Goal: Complete application form: Complete application form

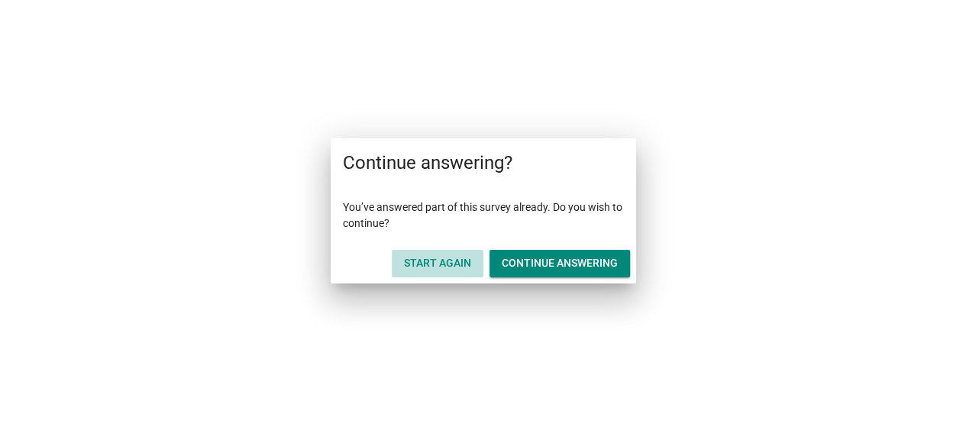
click at [435, 256] on div "Start Again" at bounding box center [437, 263] width 67 height 16
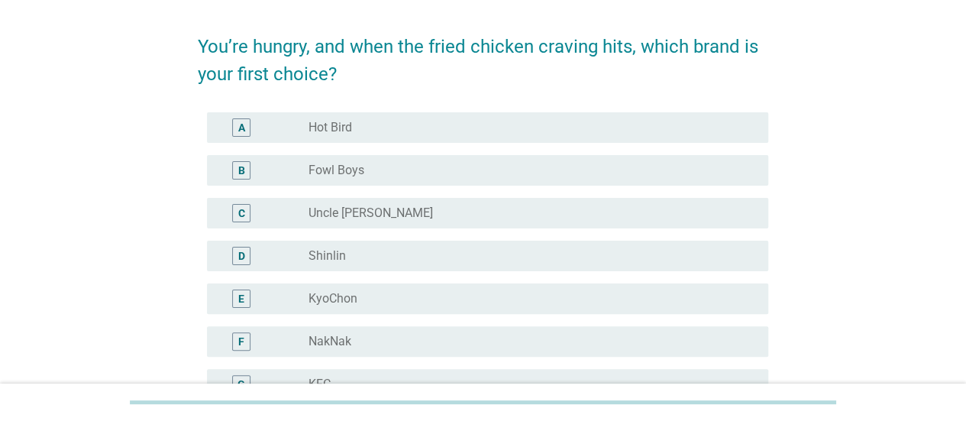
scroll to position [76, 0]
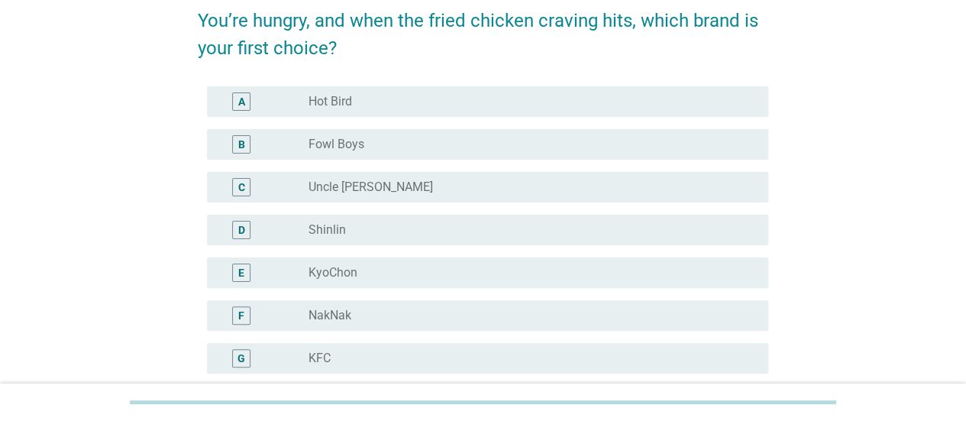
click at [31, 263] on div "You’re hungry, and when the fried chicken craving hits, which brand is your fir…" at bounding box center [482, 313] width 929 height 705
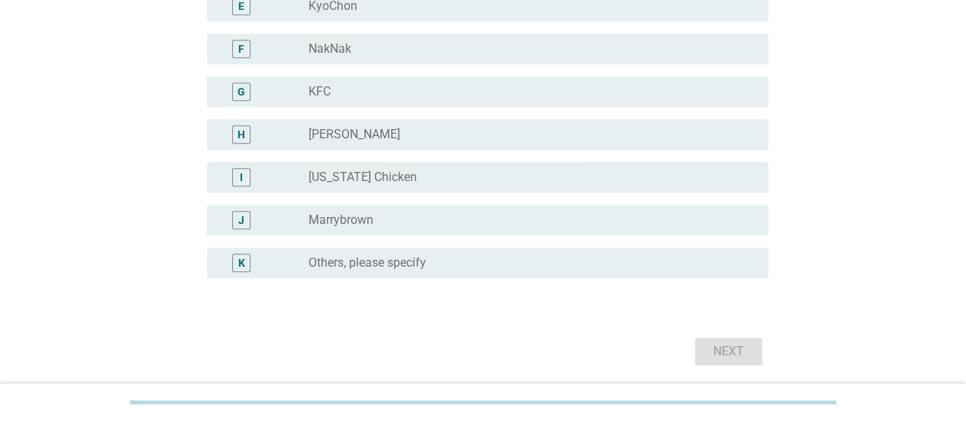
scroll to position [415, 0]
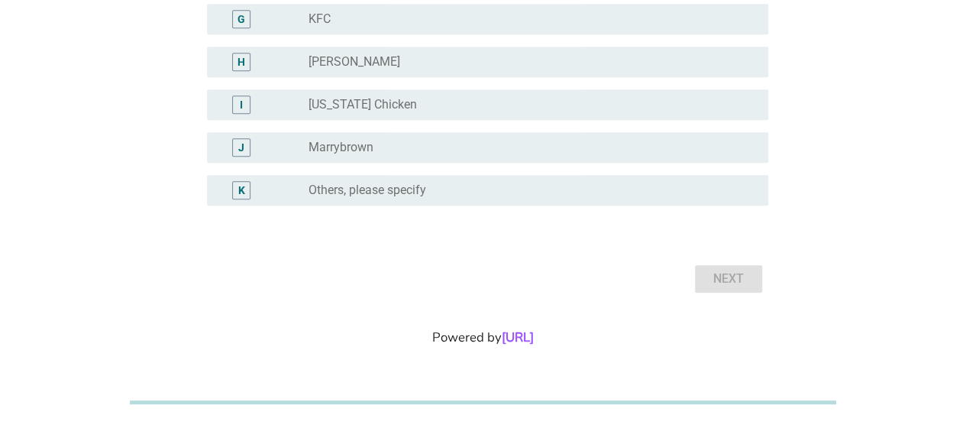
click at [340, 182] on label "Others, please specify" at bounding box center [367, 189] width 118 height 15
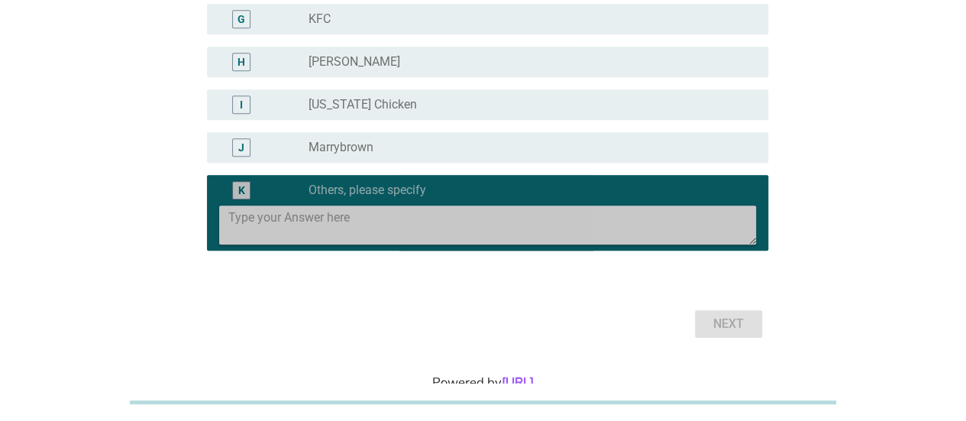
click at [305, 215] on textarea at bounding box center [491, 224] width 527 height 39
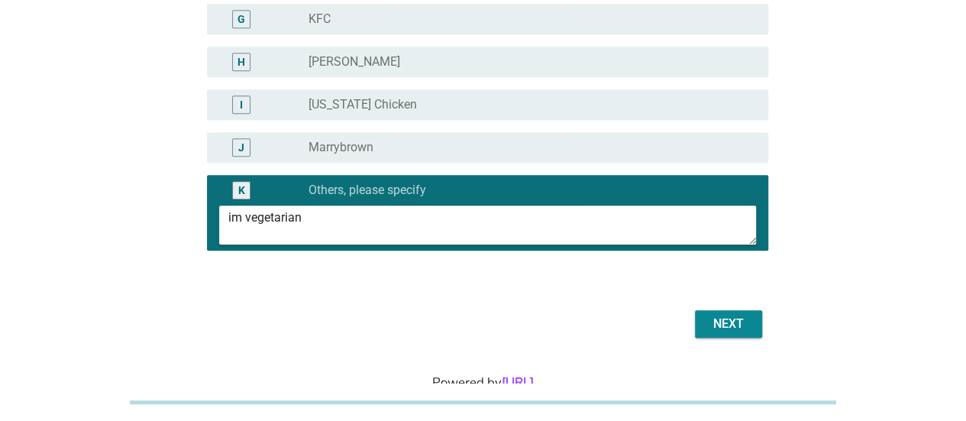
type textarea "im vegetarian"
click at [725, 327] on div "Next" at bounding box center [728, 323] width 43 height 18
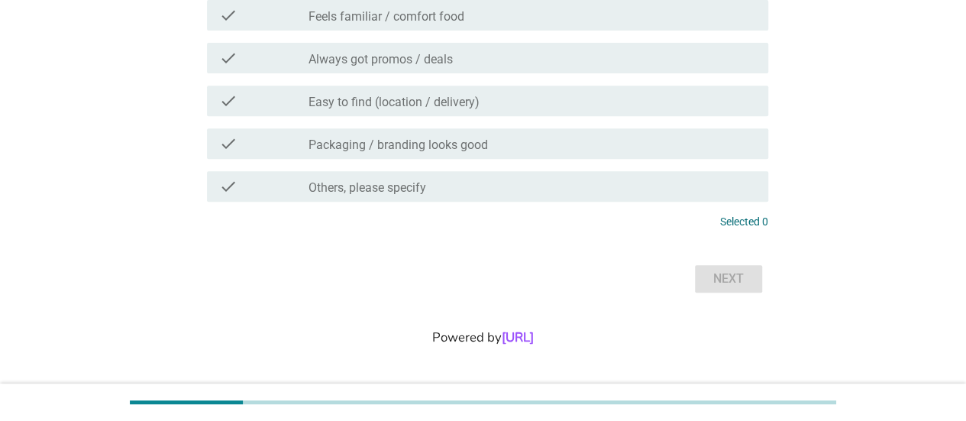
scroll to position [0, 0]
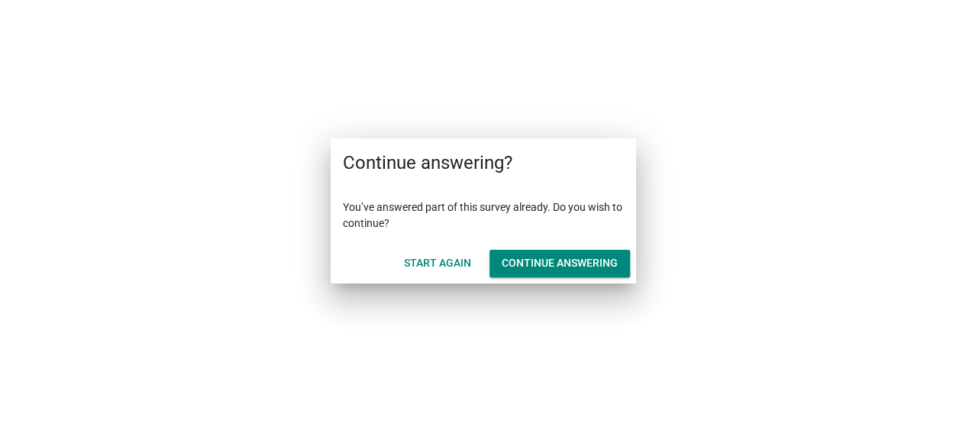
click at [508, 266] on div "Continue answering" at bounding box center [559, 263] width 116 height 16
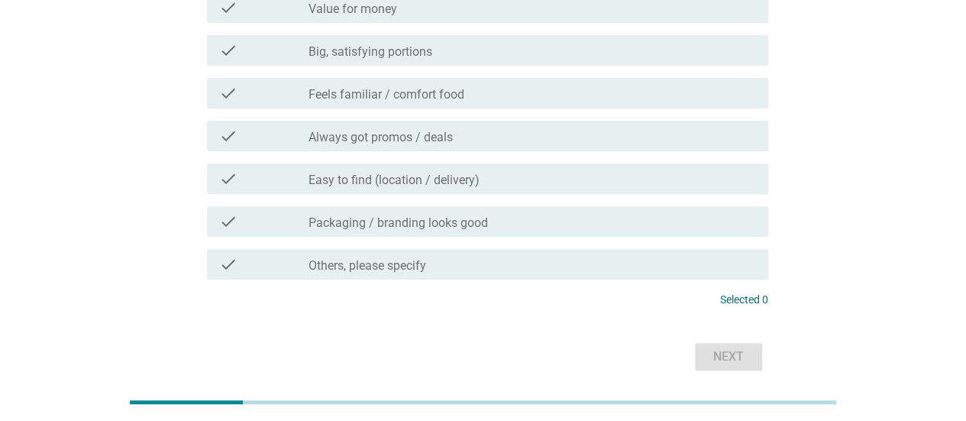
scroll to position [56, 0]
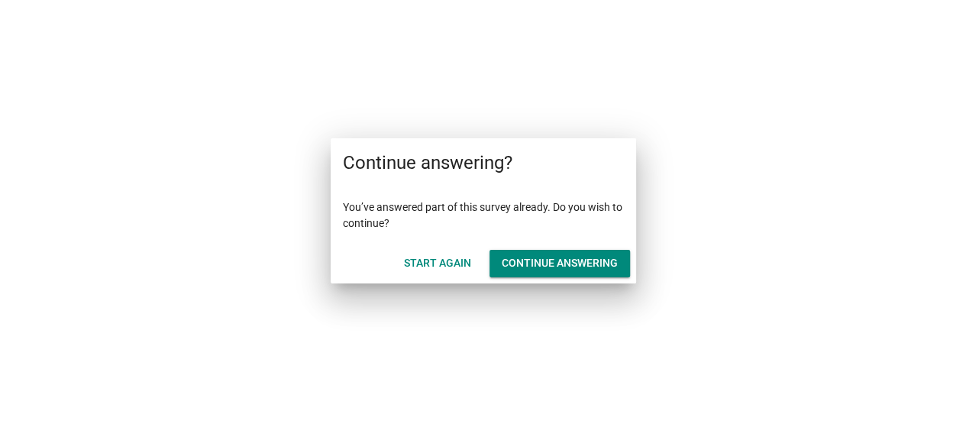
click at [454, 263] on div "Start Again" at bounding box center [437, 263] width 67 height 16
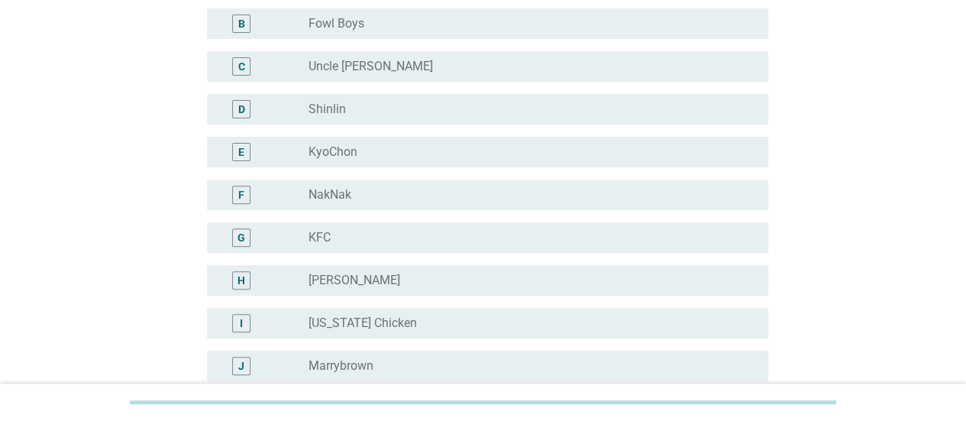
scroll to position [305, 0]
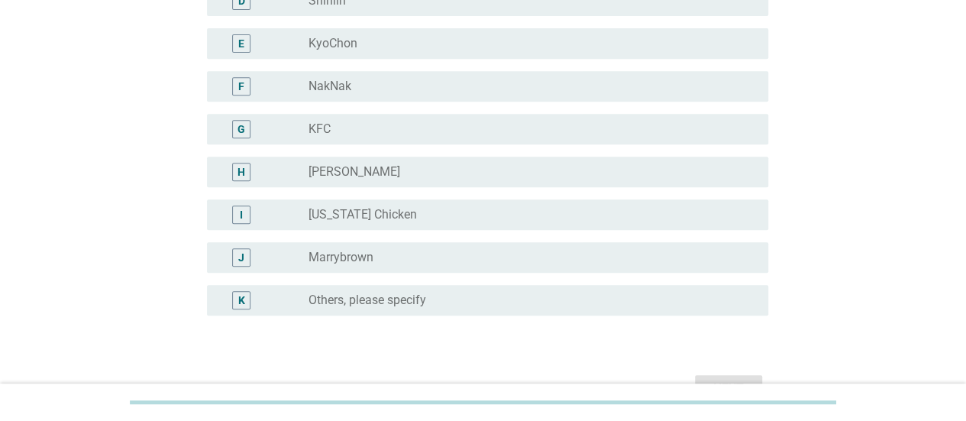
click at [416, 308] on div "radio_button_unchecked Others, please specify" at bounding box center [531, 300] width 447 height 18
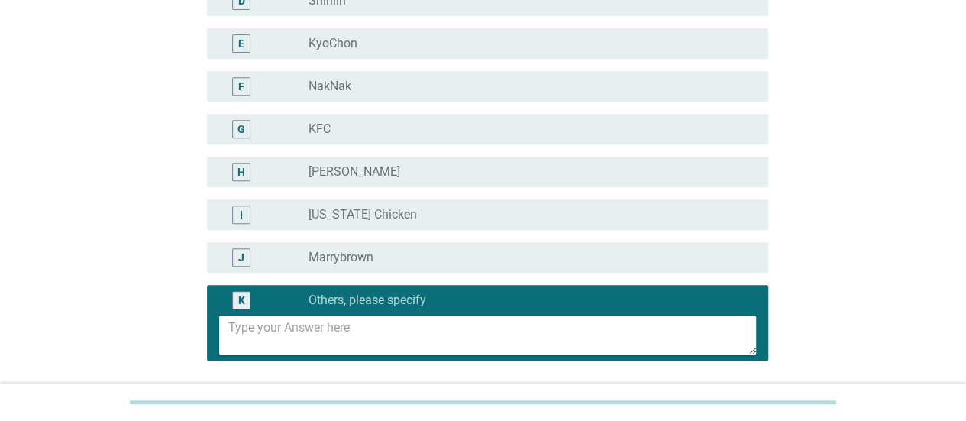
click at [419, 327] on textarea at bounding box center [491, 334] width 527 height 39
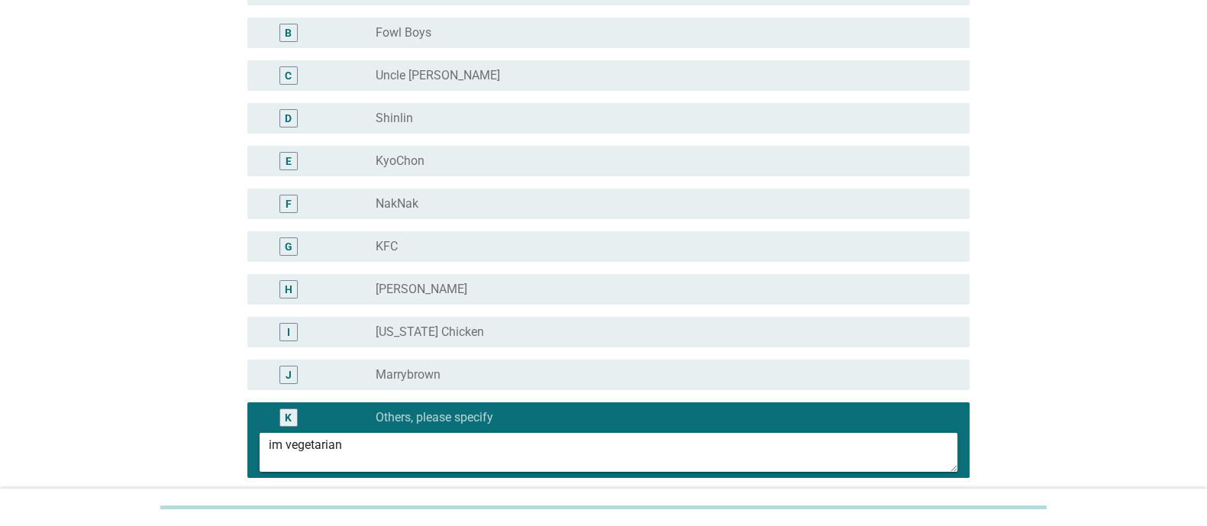
scroll to position [190, 0]
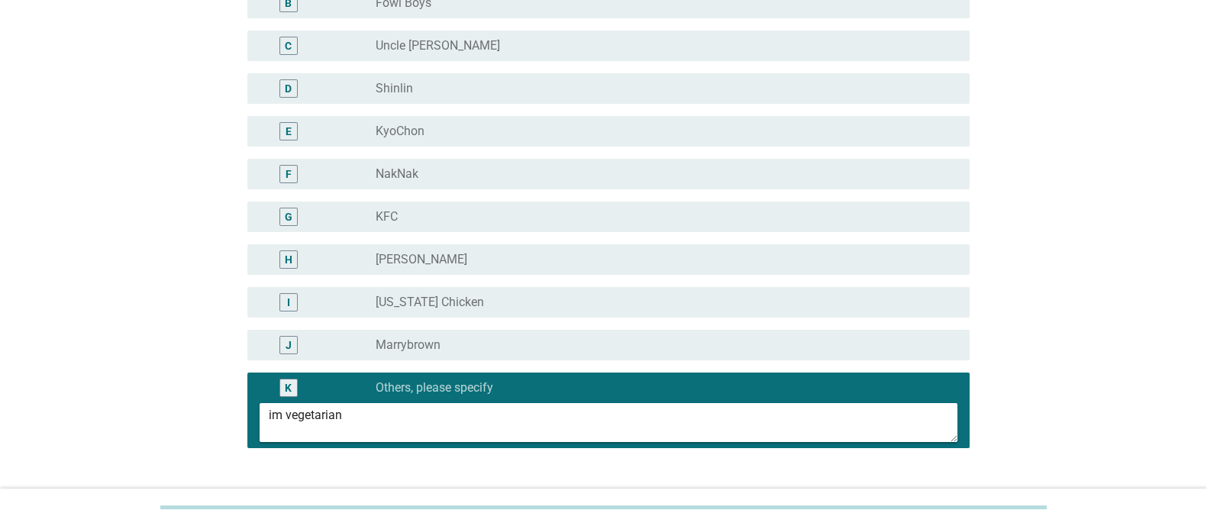
click at [595, 420] on textarea "im vegetarian" at bounding box center [613, 422] width 688 height 39
click at [340, 414] on textarea "im vegetarian i like fried mushrooms tho" at bounding box center [613, 422] width 688 height 39
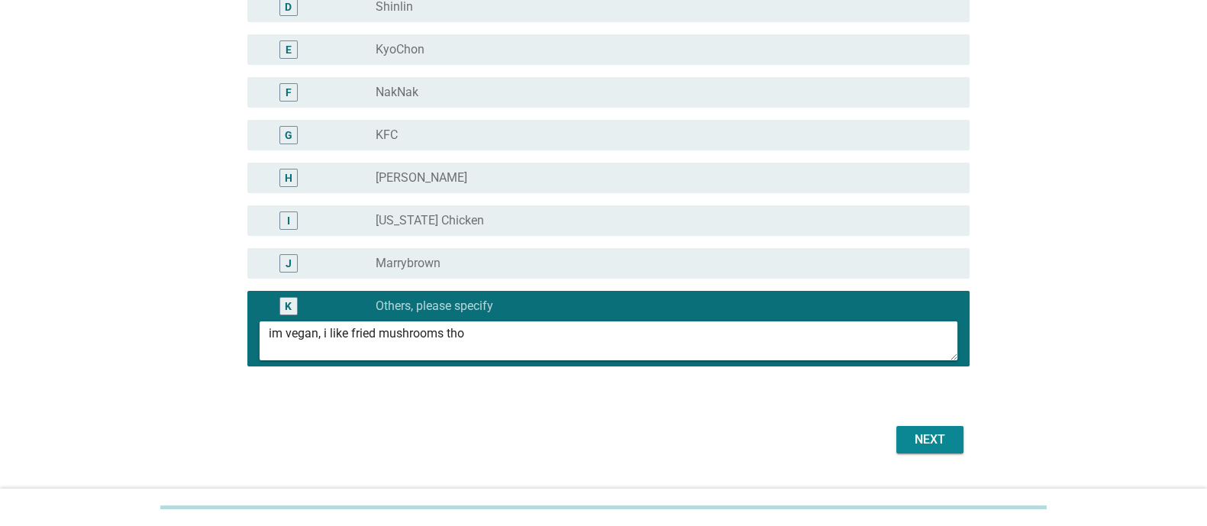
scroll to position [327, 0]
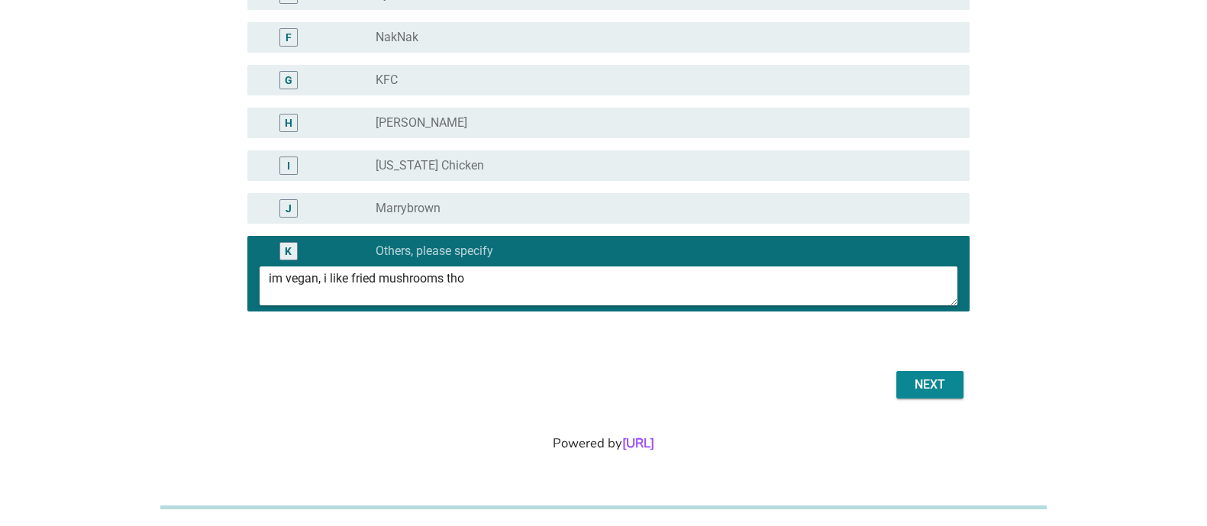
type textarea "im vegan, i like fried mushrooms tho"
click at [931, 381] on div "Next" at bounding box center [929, 385] width 43 height 18
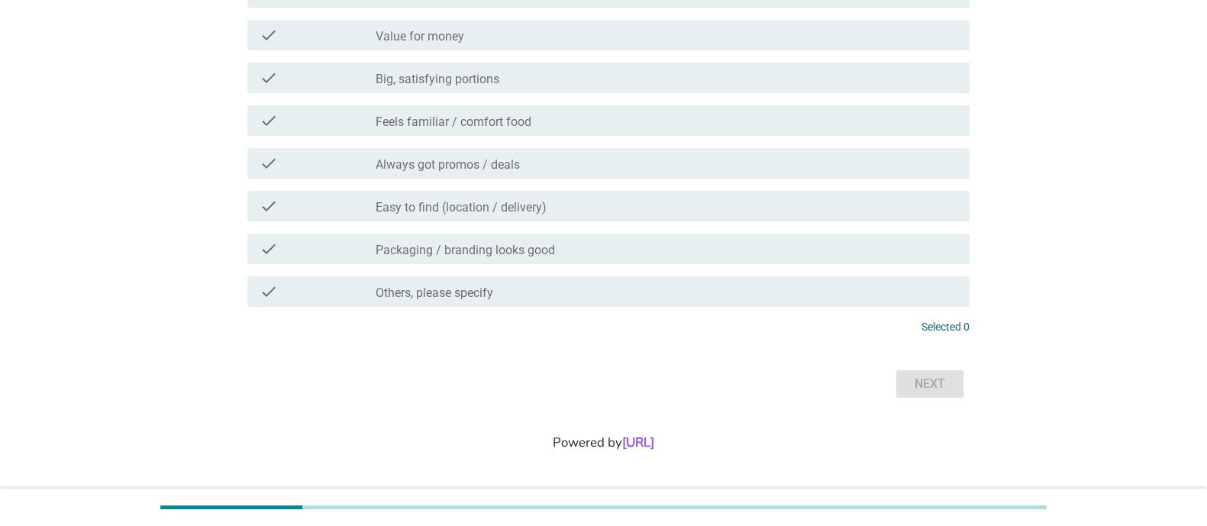
scroll to position [0, 0]
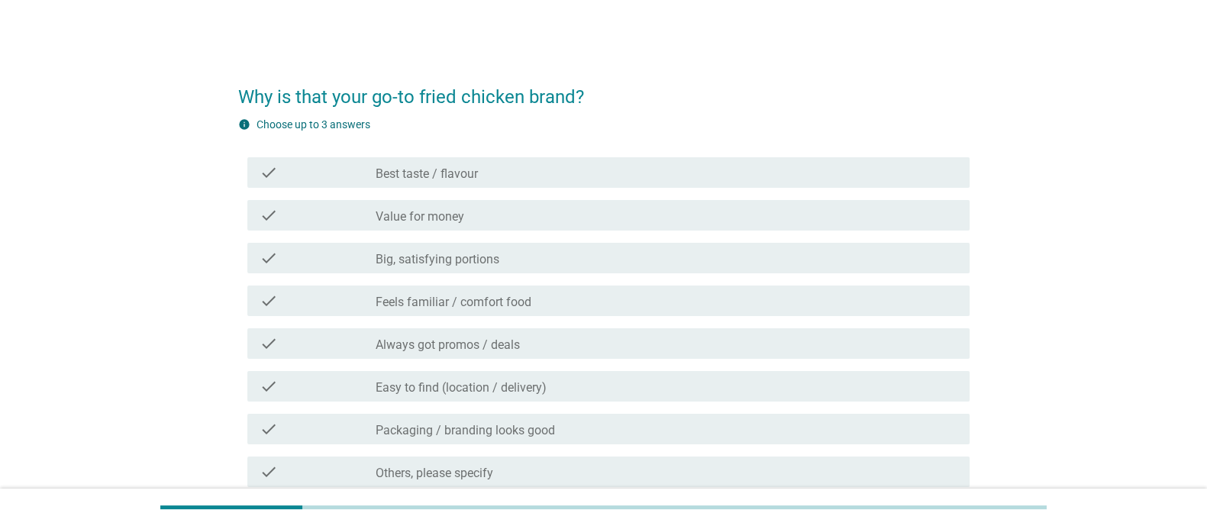
click at [472, 167] on label "Best taste / flavour" at bounding box center [427, 173] width 102 height 15
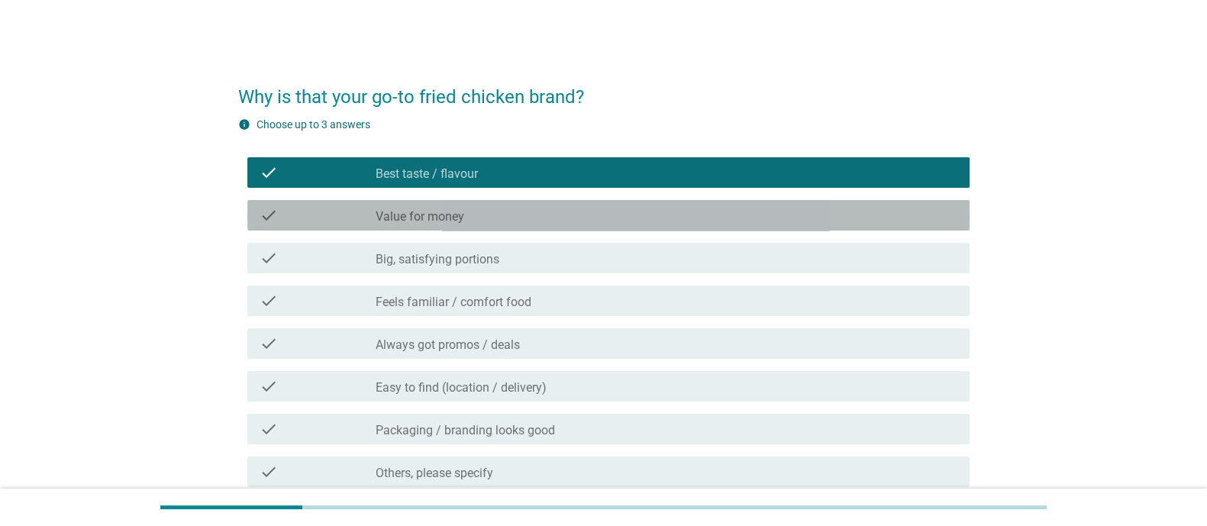
click at [466, 211] on div "check_box_outline_blank Value for money" at bounding box center [667, 215] width 582 height 18
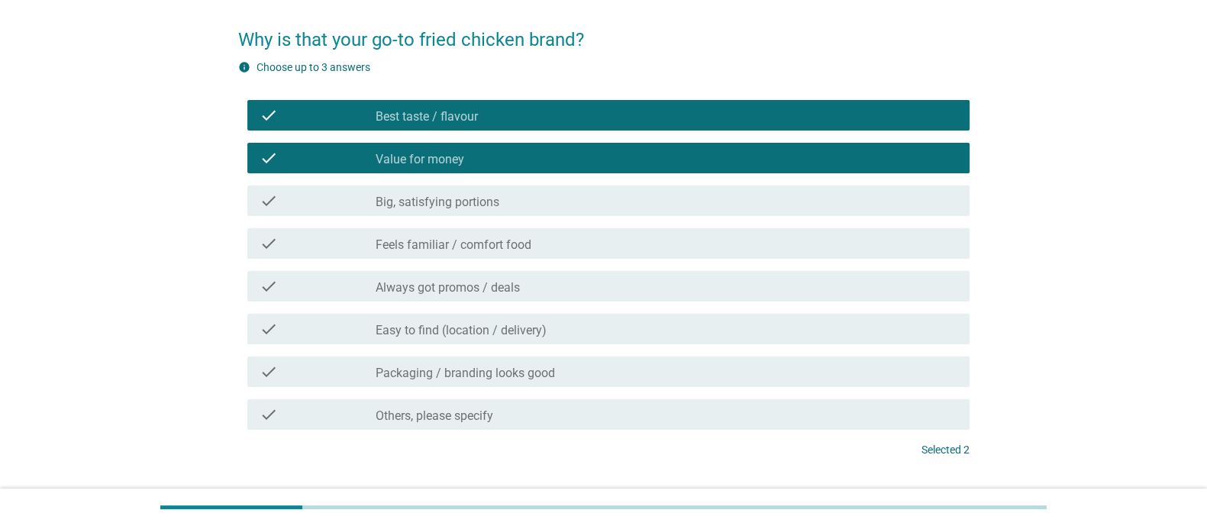
scroll to position [95, 0]
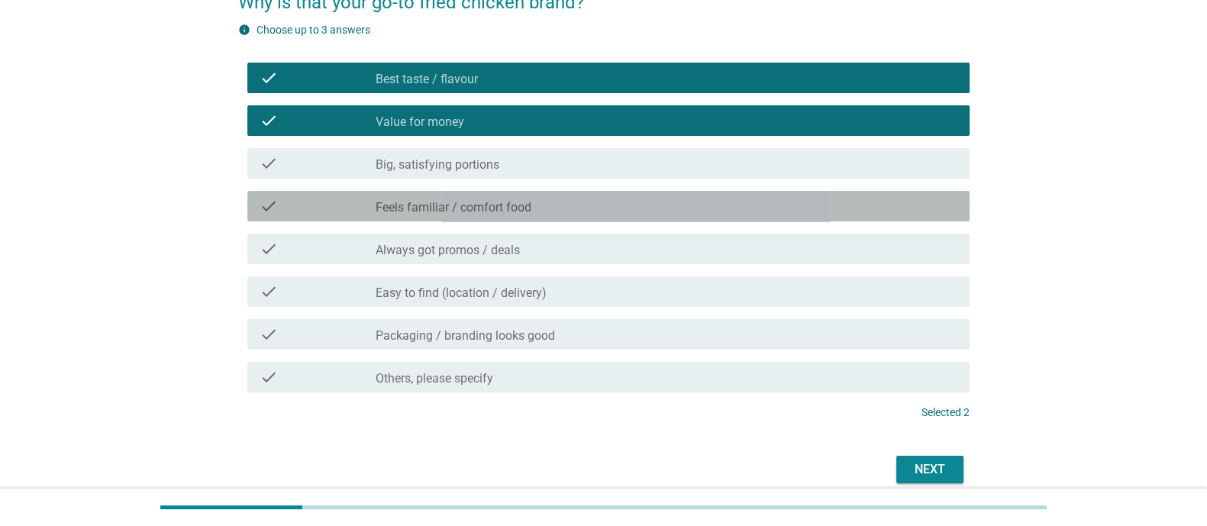
click at [471, 200] on label "Feels familiar / comfort food" at bounding box center [454, 207] width 156 height 15
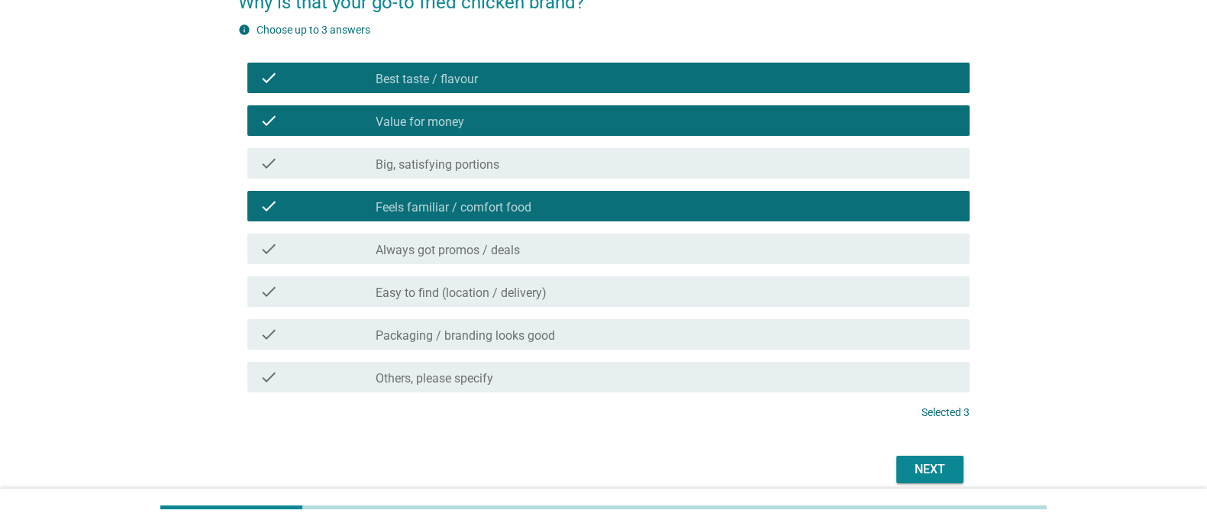
click at [450, 293] on label "Easy to find (location / delivery)" at bounding box center [461, 292] width 171 height 15
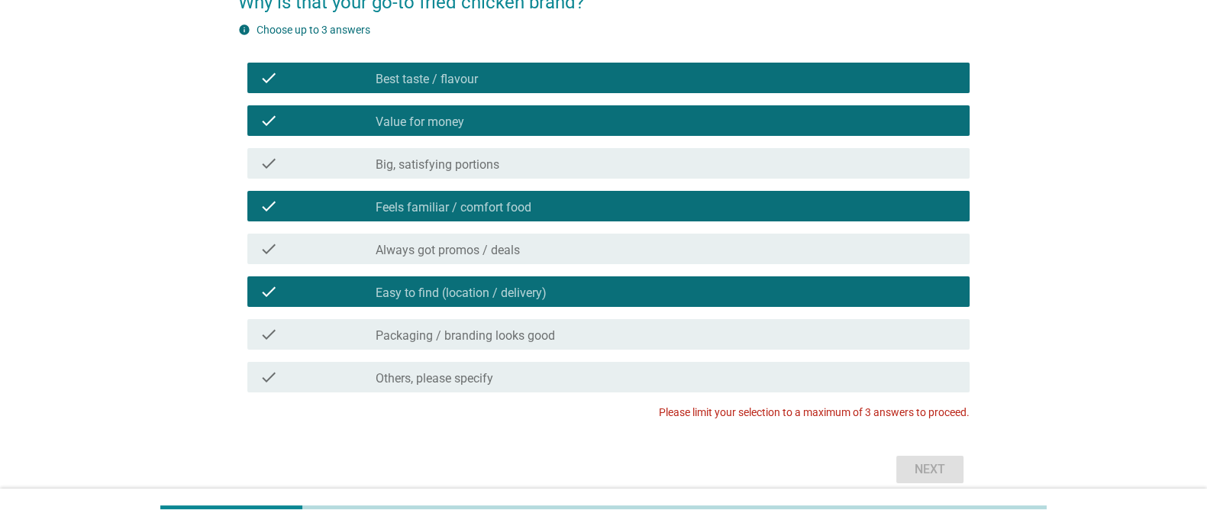
click at [527, 202] on label "Feels familiar / comfort food" at bounding box center [454, 207] width 156 height 15
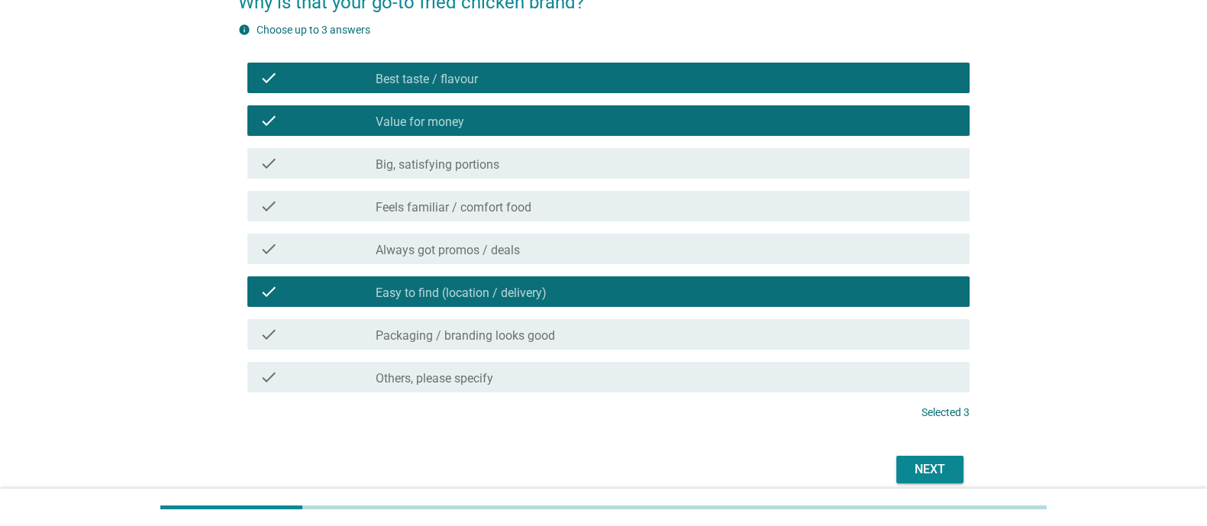
click at [946, 420] on div "Next" at bounding box center [603, 469] width 731 height 37
click at [939, 420] on div "Next" at bounding box center [929, 469] width 43 height 18
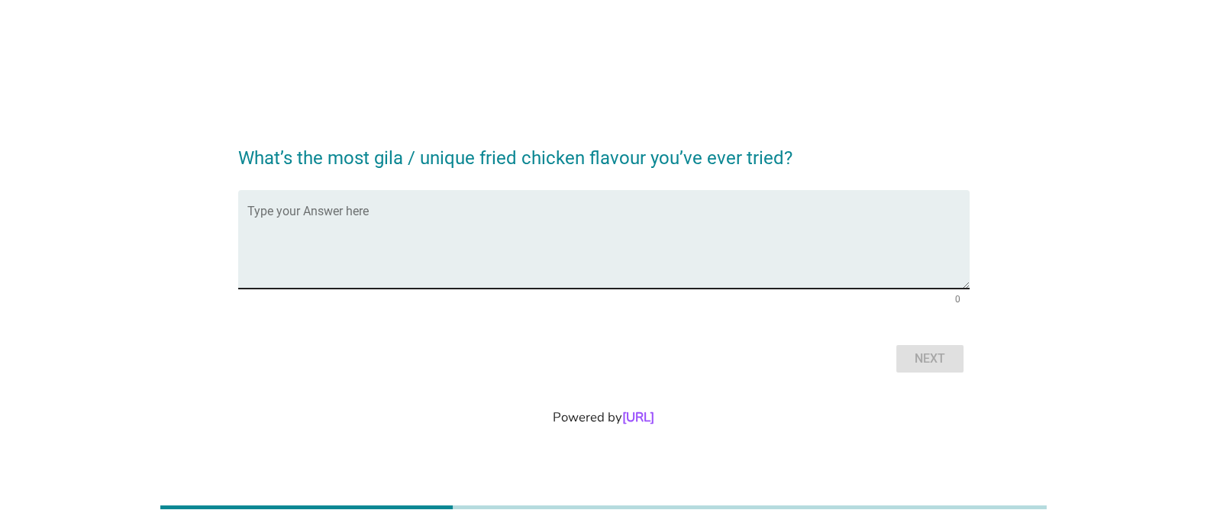
click at [546, 247] on textarea "Type your Answer here" at bounding box center [608, 248] width 722 height 80
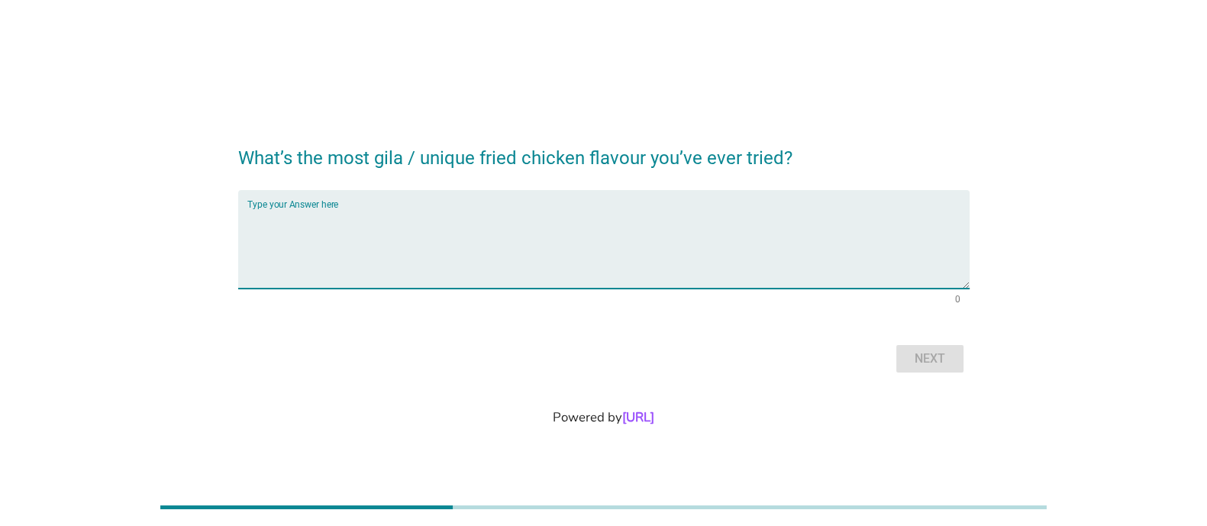
paste textarea "HIGH FIBRE [DEMOGRAPHIC_DATA]'N"
click at [274, 223] on textarea "HIGH FIBRE [DEMOGRAPHIC_DATA]'N" at bounding box center [608, 248] width 722 height 80
click at [279, 224] on textarea "High FFib [DEMOGRAPHIC_DATA]'N" at bounding box center [608, 248] width 722 height 80
click at [292, 221] on textarea "High Fib [DEMOGRAPHIC_DATA]'N" at bounding box center [608, 248] width 722 height 80
drag, startPoint x: 337, startPoint y: 223, endPoint x: 313, endPoint y: 224, distance: 24.5
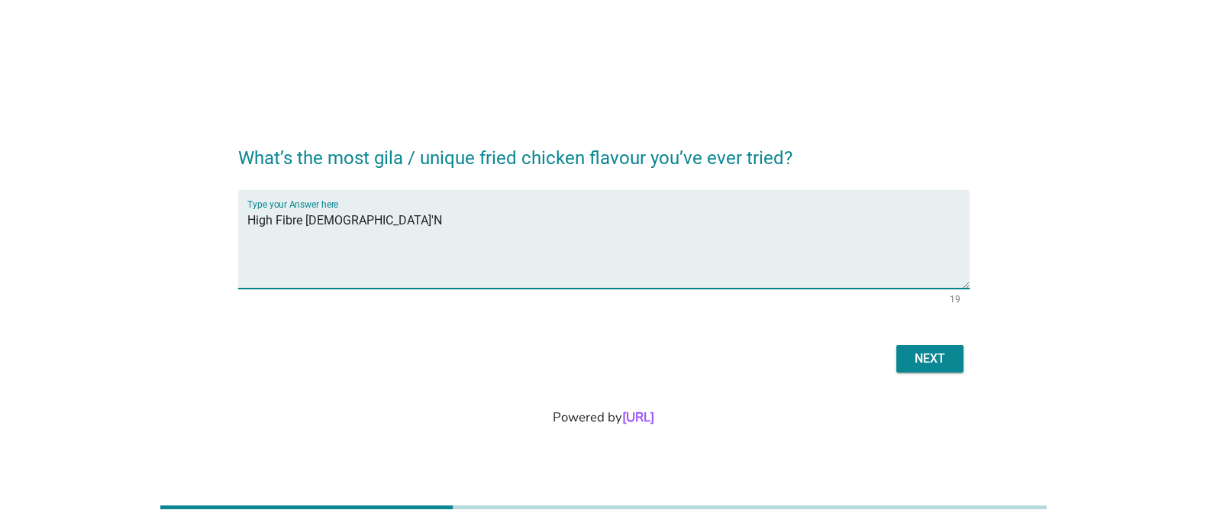
click at [313, 224] on textarea "High Fibre [DEMOGRAPHIC_DATA]'N" at bounding box center [608, 248] width 722 height 80
drag, startPoint x: 325, startPoint y: 218, endPoint x: 373, endPoint y: 235, distance: 50.9
click at [325, 221] on textarea "High Fibre Chik'N" at bounding box center [608, 248] width 722 height 80
click at [397, 241] on textarea "High Fibre [DEMOGRAPHIC_DATA]'N" at bounding box center [608, 248] width 722 height 80
type textarea "High Fibre [DEMOGRAPHIC_DATA]'N (plant base chicken) damn nice!"
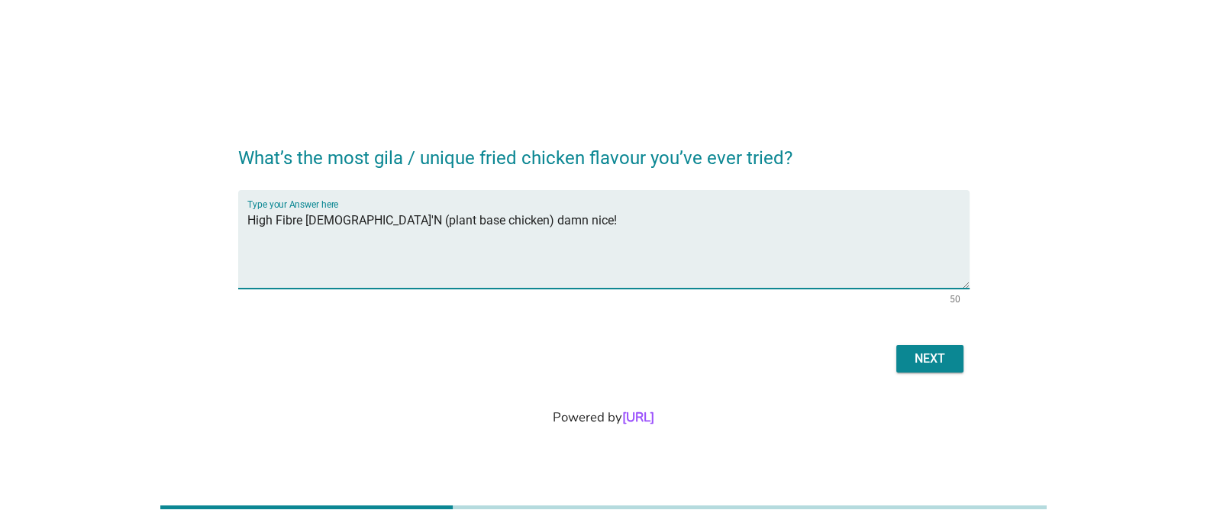
click at [937, 363] on div "Next" at bounding box center [929, 359] width 43 height 18
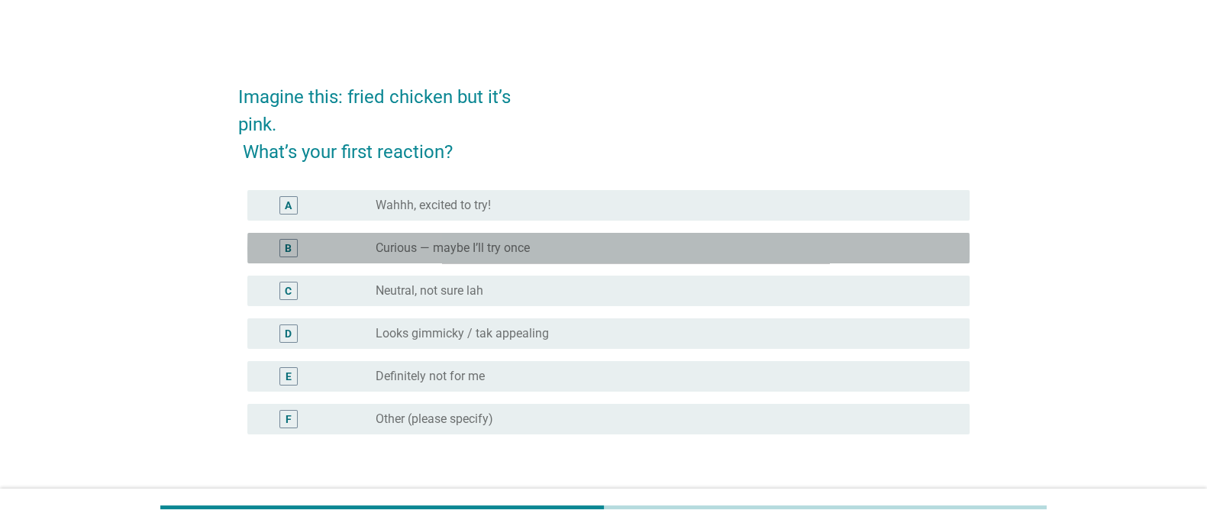
click at [485, 239] on div "radio_button_unchecked Curious — maybe I’ll try once" at bounding box center [667, 248] width 582 height 18
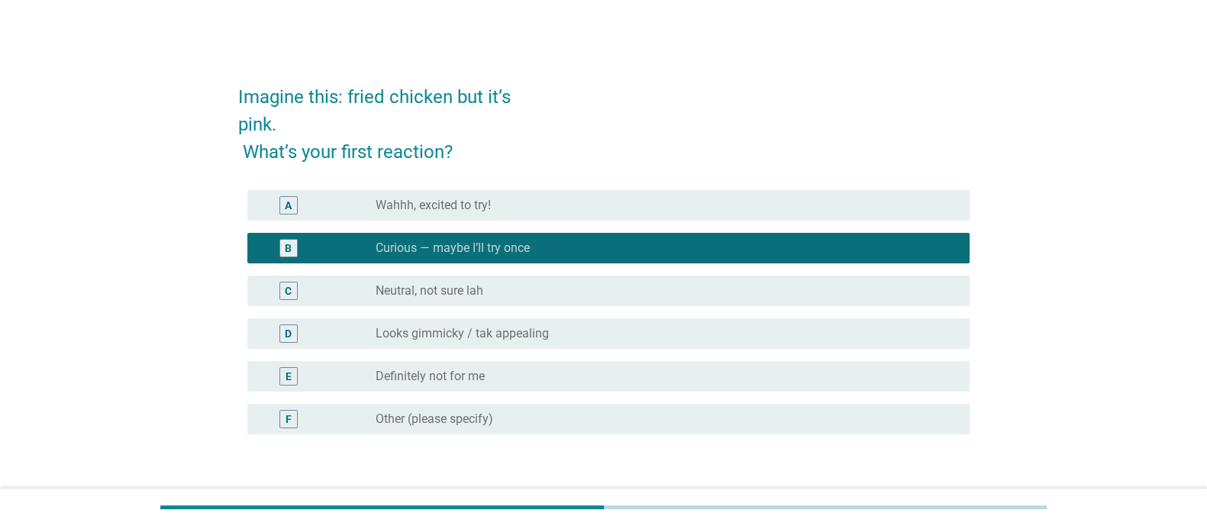
scroll to position [123, 0]
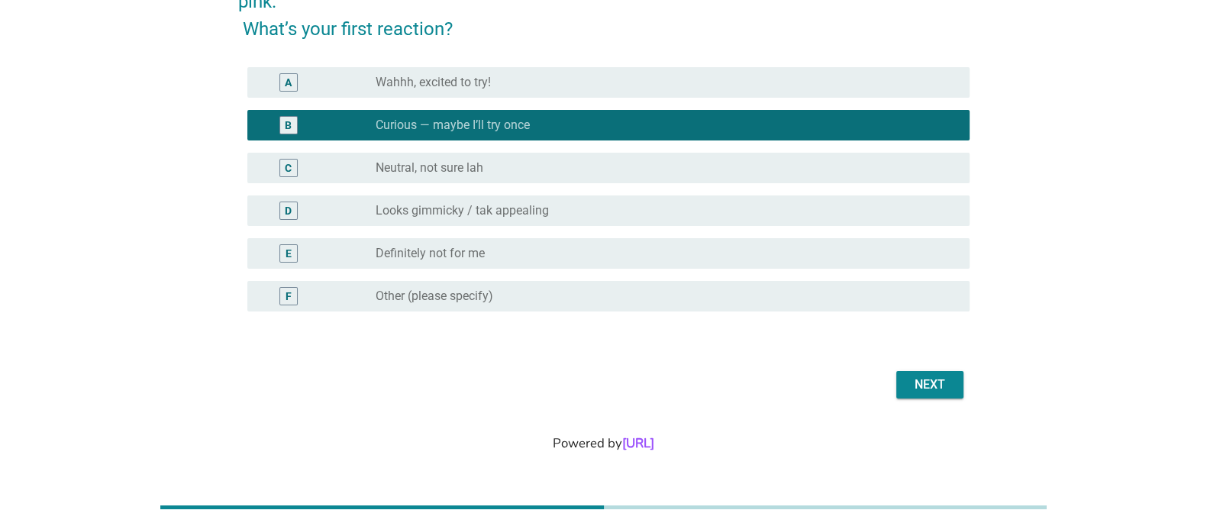
click at [930, 385] on div "Next" at bounding box center [929, 385] width 43 height 18
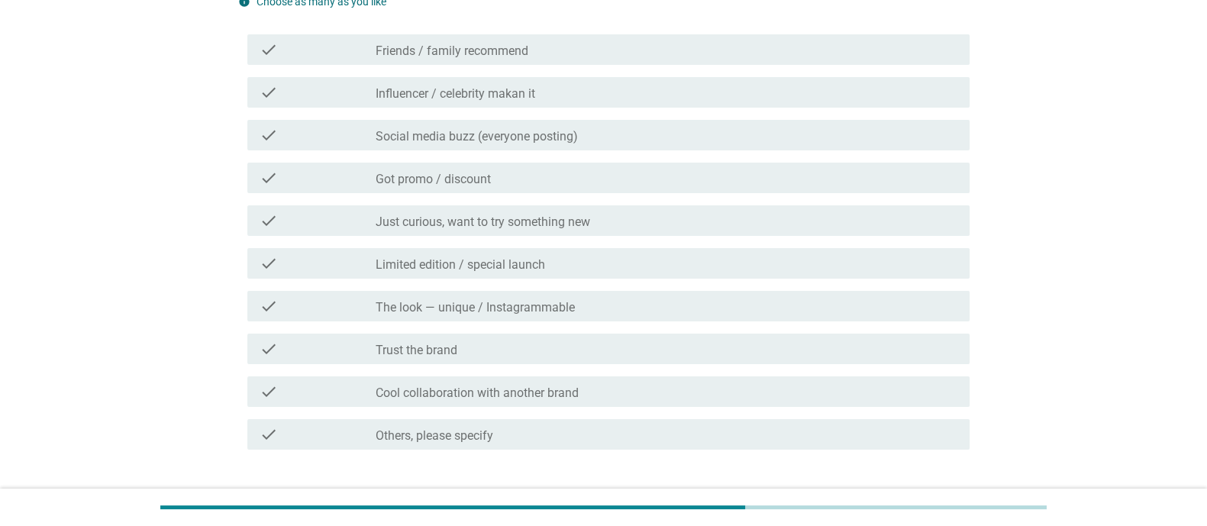
scroll to position [0, 0]
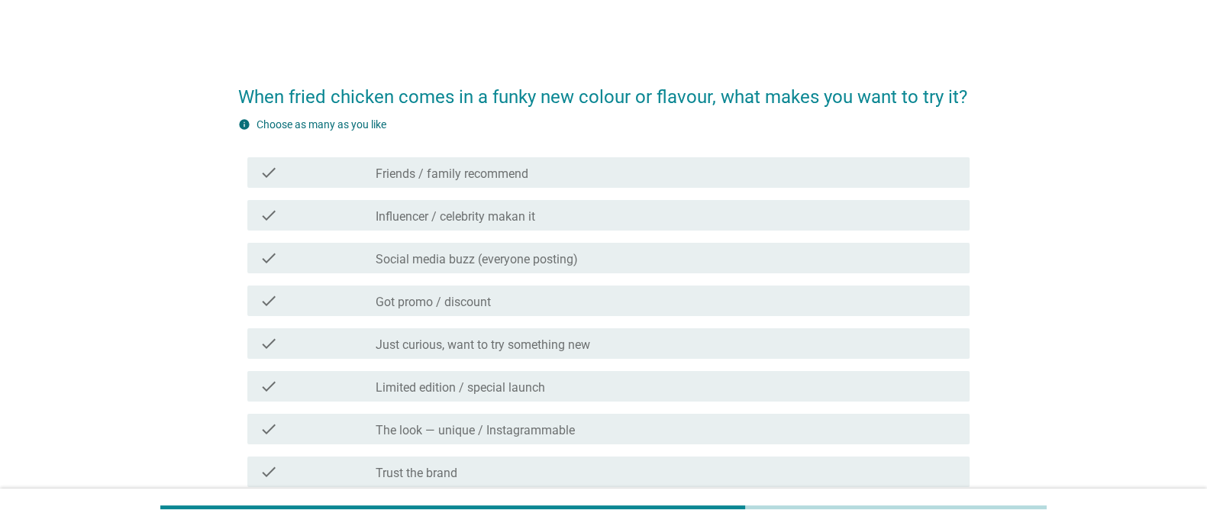
click at [483, 249] on div "check_box_outline_blank Social media buzz (everyone posting)" at bounding box center [667, 258] width 582 height 18
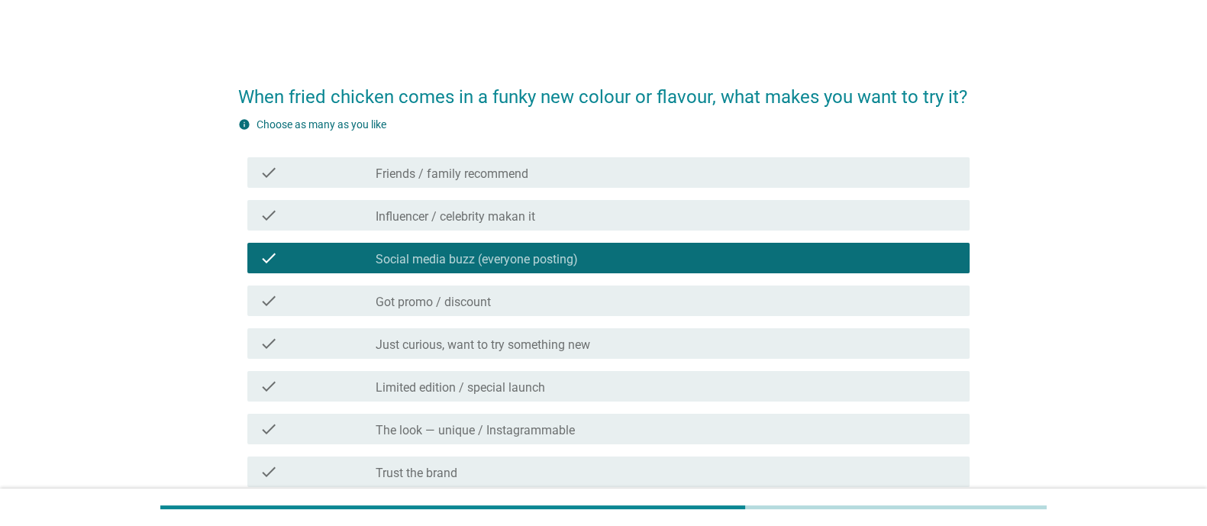
scroll to position [243, 0]
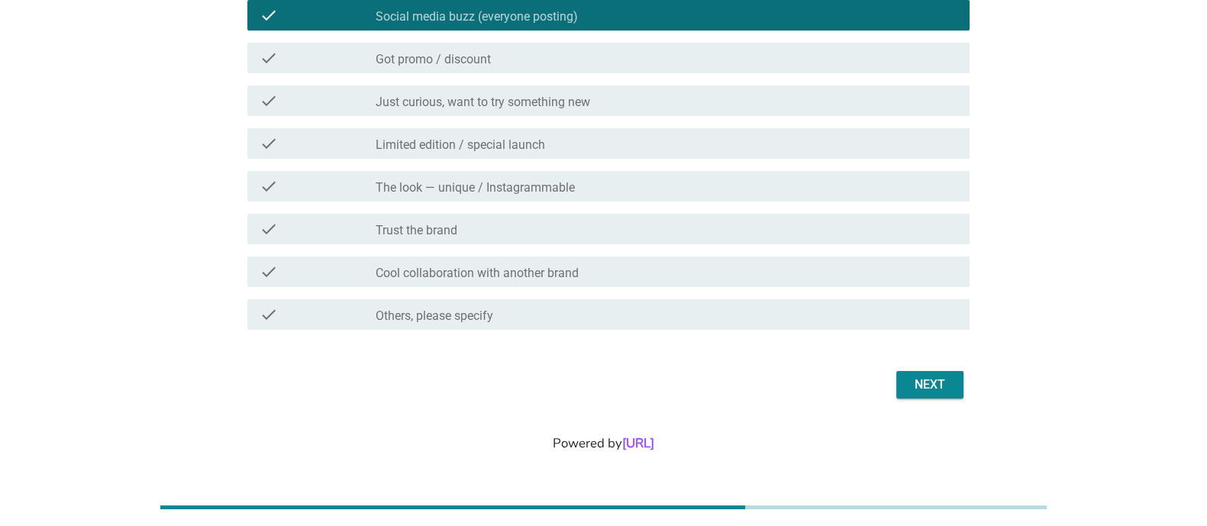
click at [943, 392] on div "Next" at bounding box center [929, 385] width 43 height 18
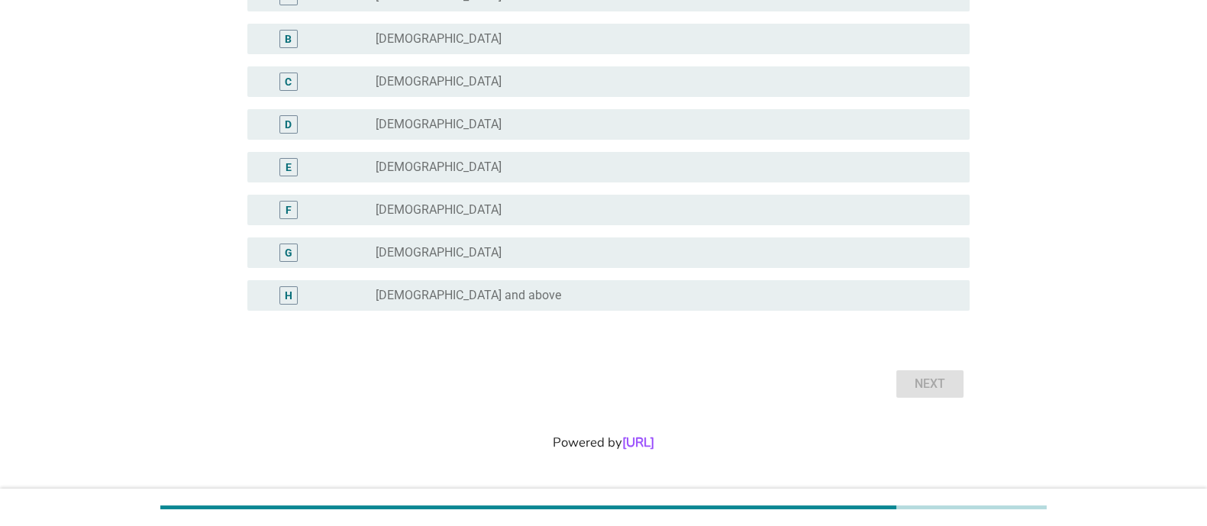
scroll to position [0, 0]
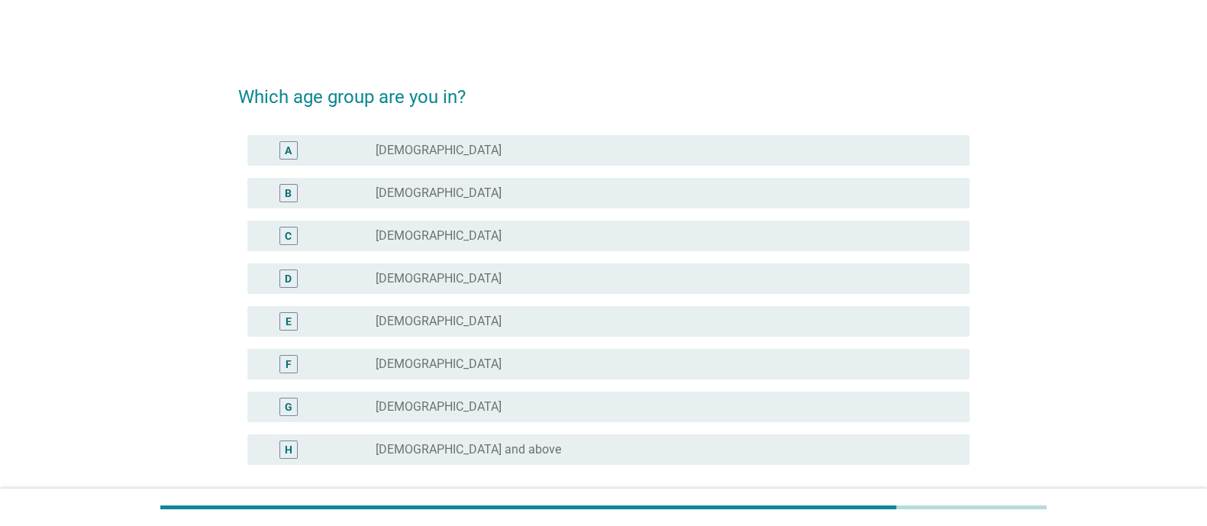
click at [439, 197] on label "[DEMOGRAPHIC_DATA]" at bounding box center [439, 192] width 126 height 15
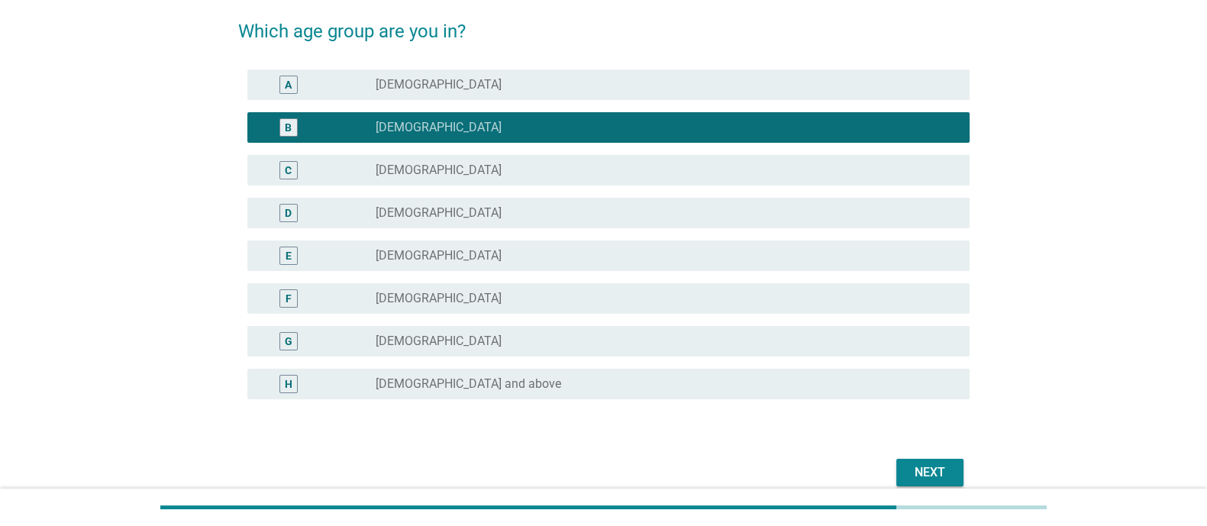
scroll to position [95, 0]
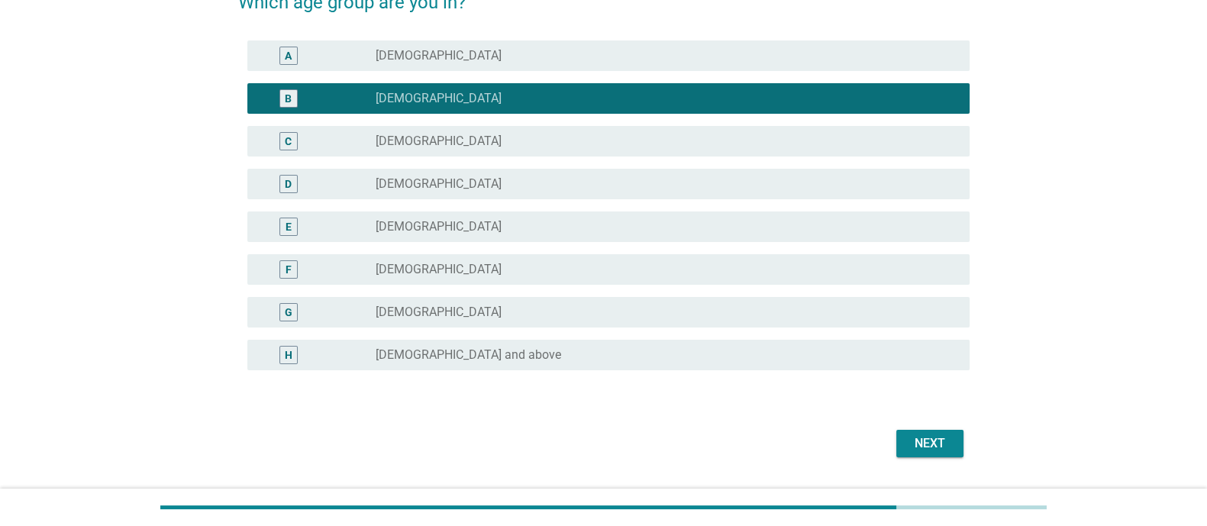
click at [913, 420] on div "Next" at bounding box center [929, 443] width 43 height 18
